Goal: Information Seeking & Learning: Learn about a topic

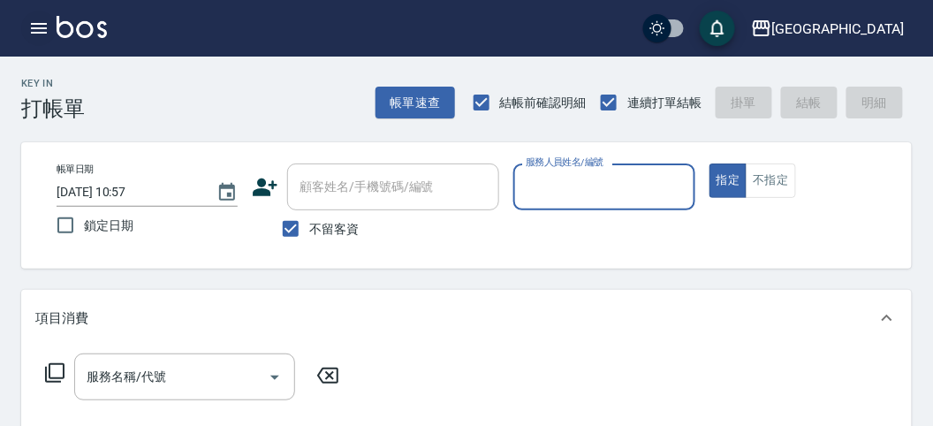
click at [51, 33] on button "button" at bounding box center [38, 28] width 35 height 35
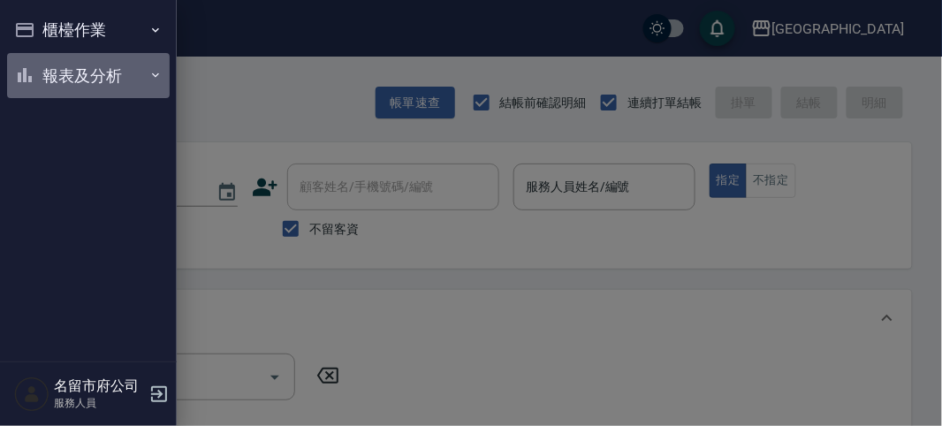
click at [88, 91] on button "報表及分析" at bounding box center [88, 76] width 163 height 46
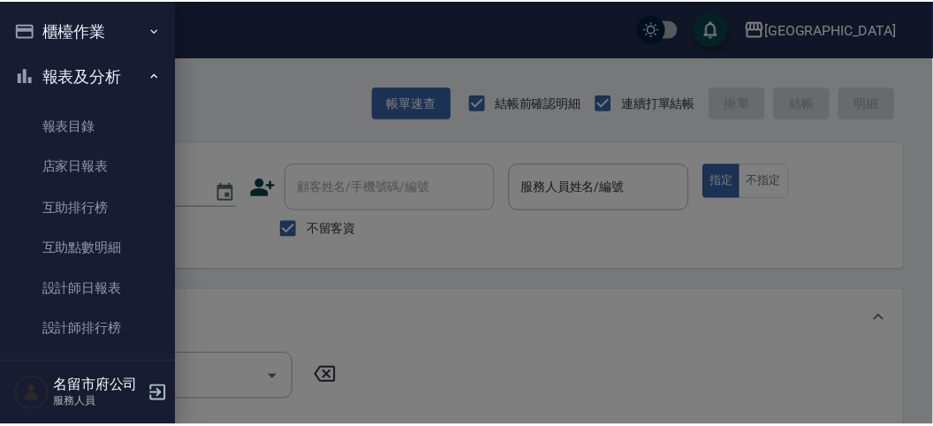
scroll to position [57, 0]
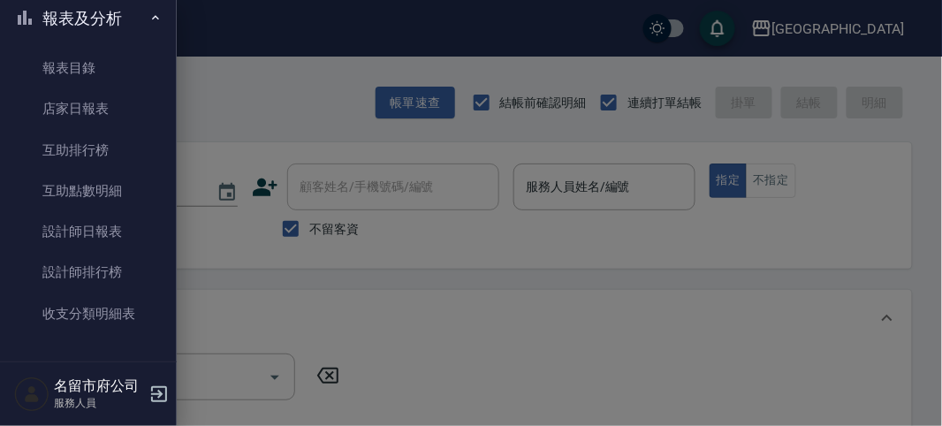
drag, startPoint x: 116, startPoint y: 272, endPoint x: 199, endPoint y: 266, distance: 83.3
click at [116, 271] on link "設計師排行榜" at bounding box center [88, 272] width 163 height 41
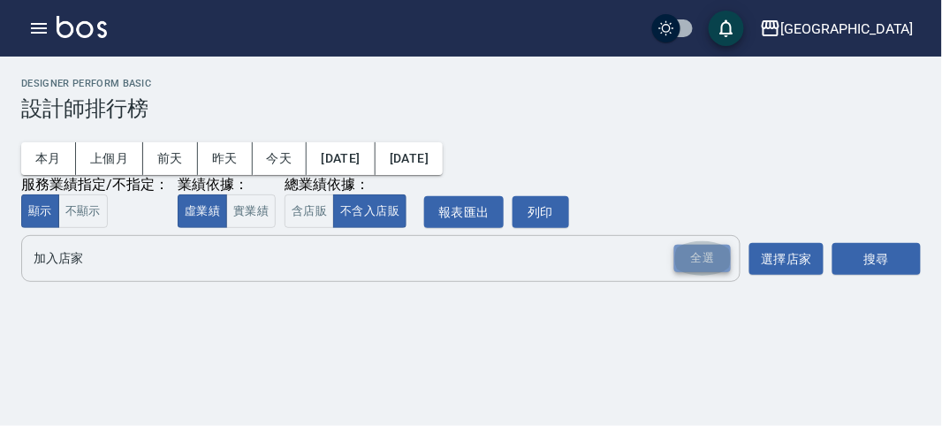
click at [481, 266] on div "全選" at bounding box center [702, 258] width 57 height 27
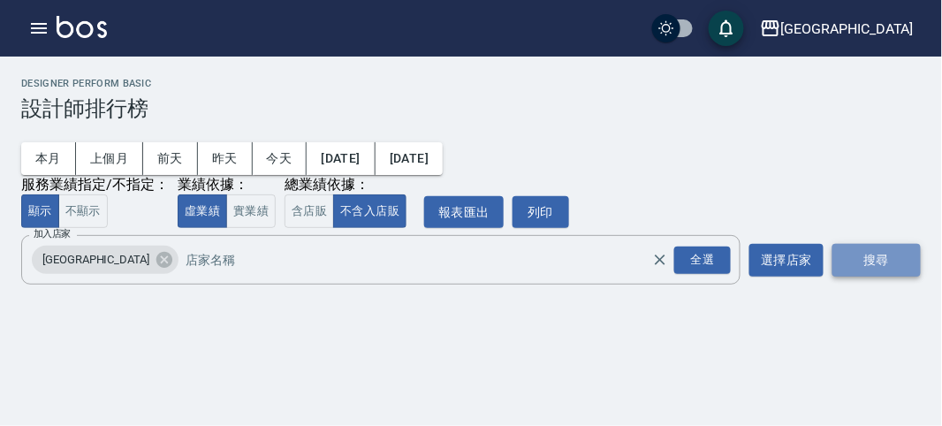
click at [481, 266] on button "搜尋" at bounding box center [876, 260] width 88 height 33
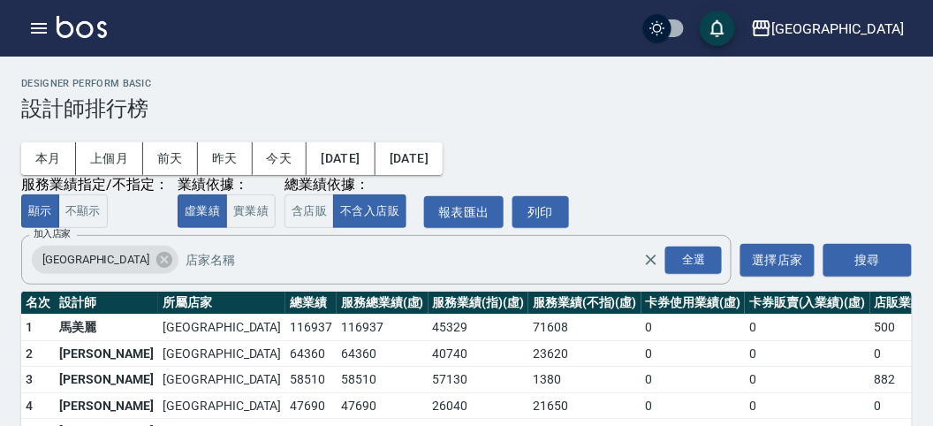
scroll to position [155, 0]
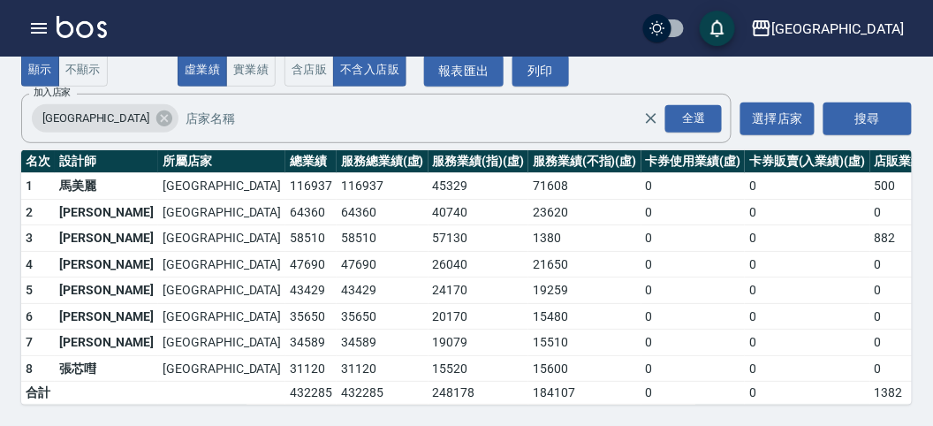
click at [77, 23] on img at bounding box center [82, 27] width 50 height 22
